Goal: Find specific page/section: Find specific page/section

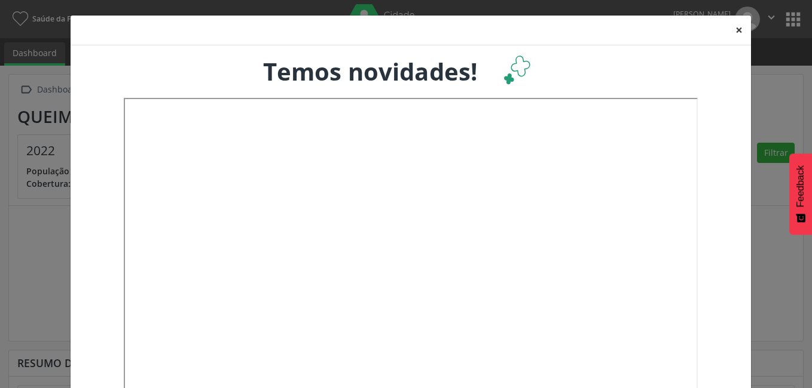
click at [735, 30] on button "×" at bounding box center [739, 30] width 24 height 29
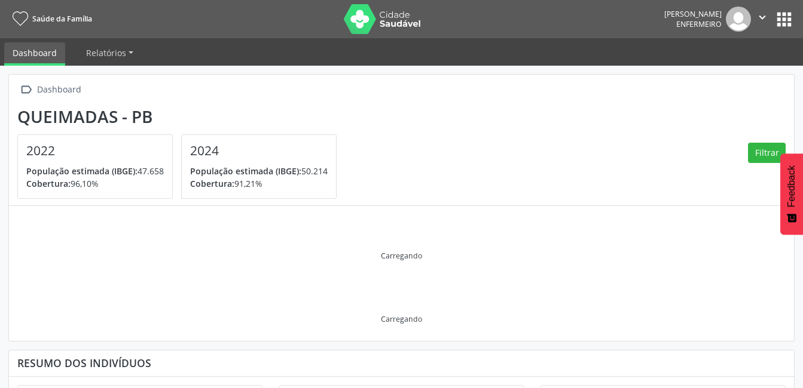
click at [791, 22] on button "apps" at bounding box center [783, 19] width 21 height 21
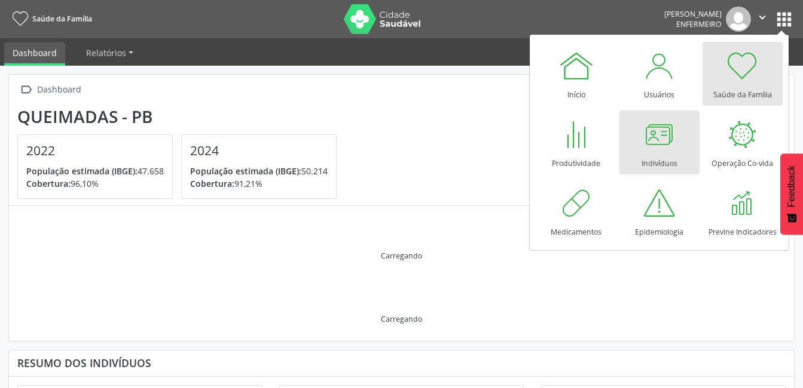
click at [638, 127] on link "Indivíduos" at bounding box center [659, 143] width 80 height 64
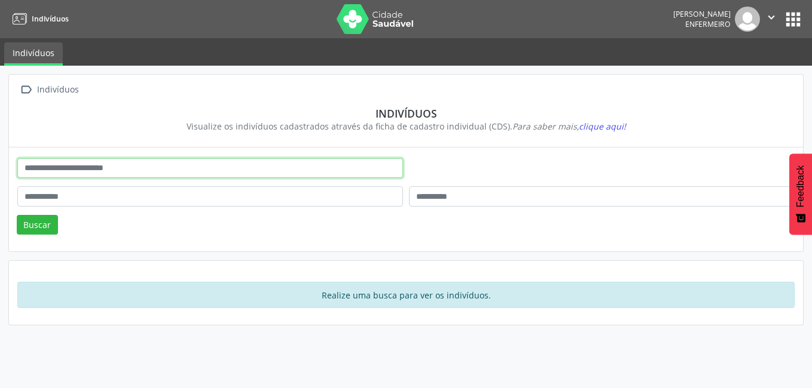
click at [172, 170] on input "text" at bounding box center [210, 168] width 386 height 20
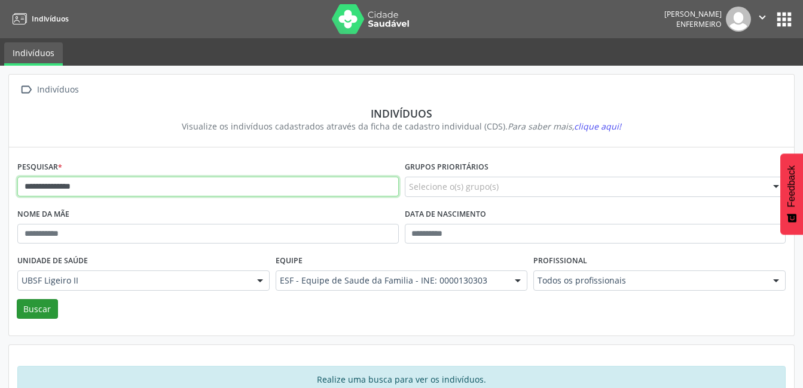
type input "**********"
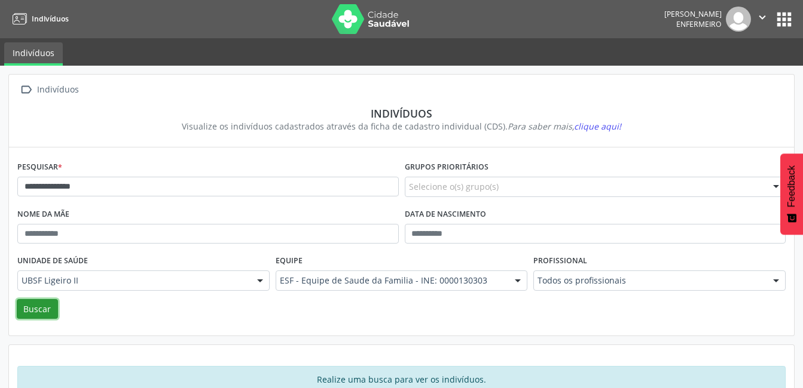
click at [22, 313] on button "Buscar" at bounding box center [37, 309] width 41 height 20
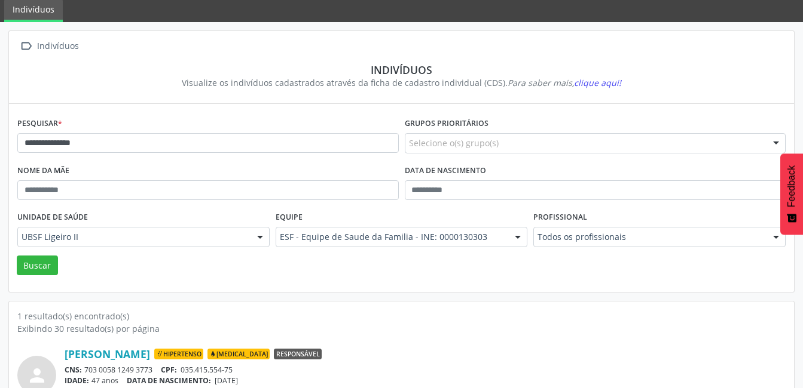
scroll to position [99, 0]
